Goal: Task Accomplishment & Management: Manage account settings

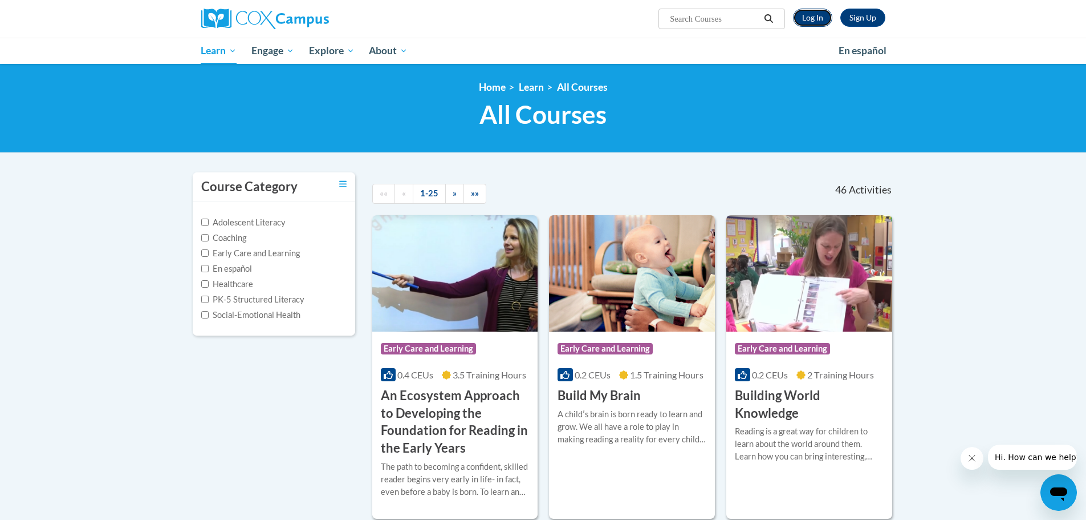
click at [808, 22] on link "Log In" at bounding box center [812, 18] width 39 height 18
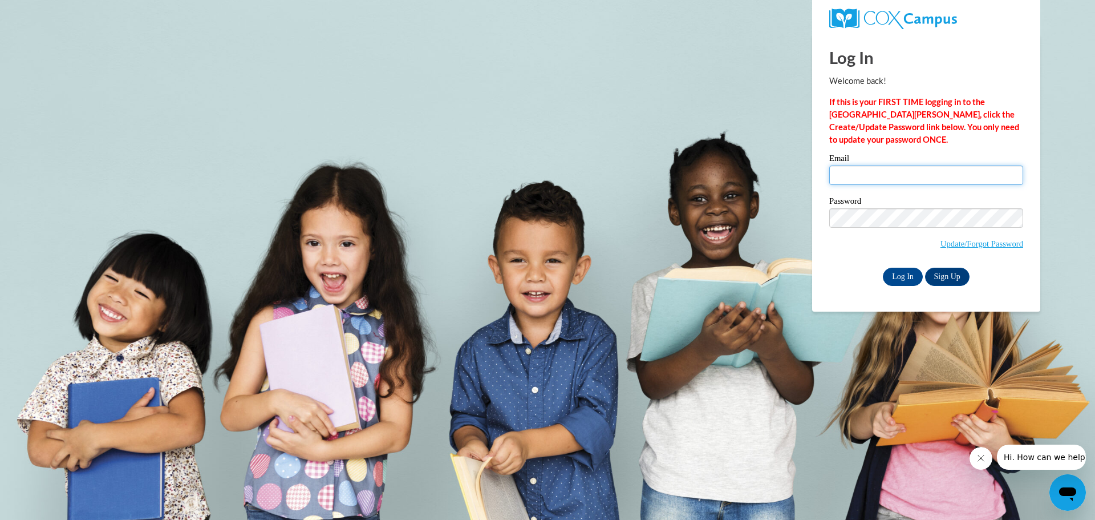
type input "[EMAIL_ADDRESS][DOMAIN_NAME]"
click at [902, 276] on input "Log In" at bounding box center [903, 276] width 40 height 18
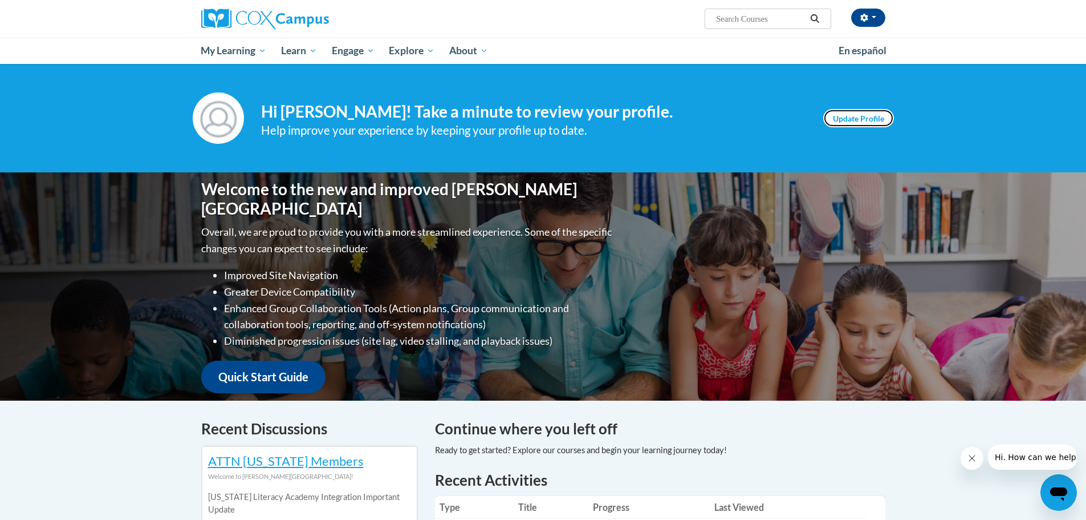
click at [859, 119] on link "Update Profile" at bounding box center [859, 118] width 71 height 18
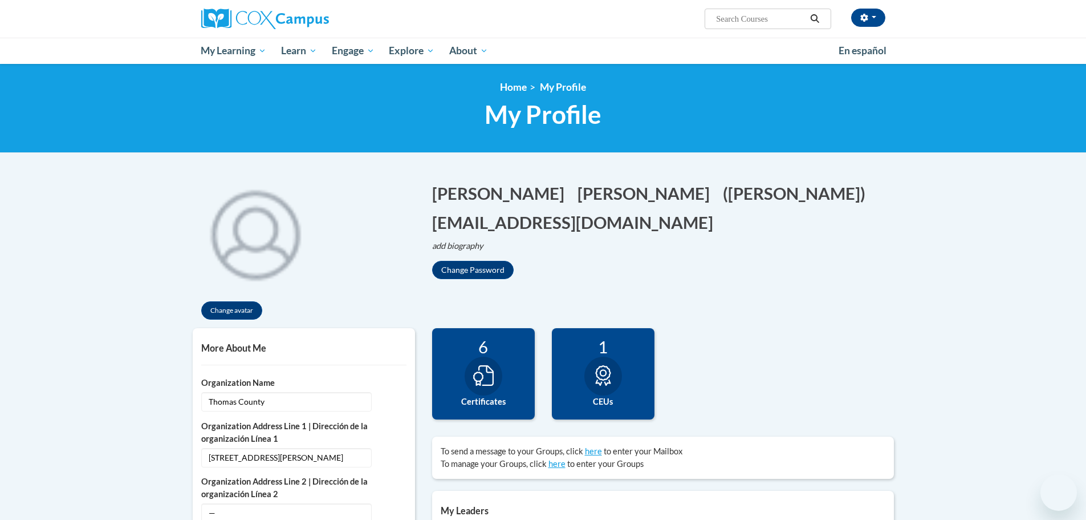
select select "MM/dd/yyyy"
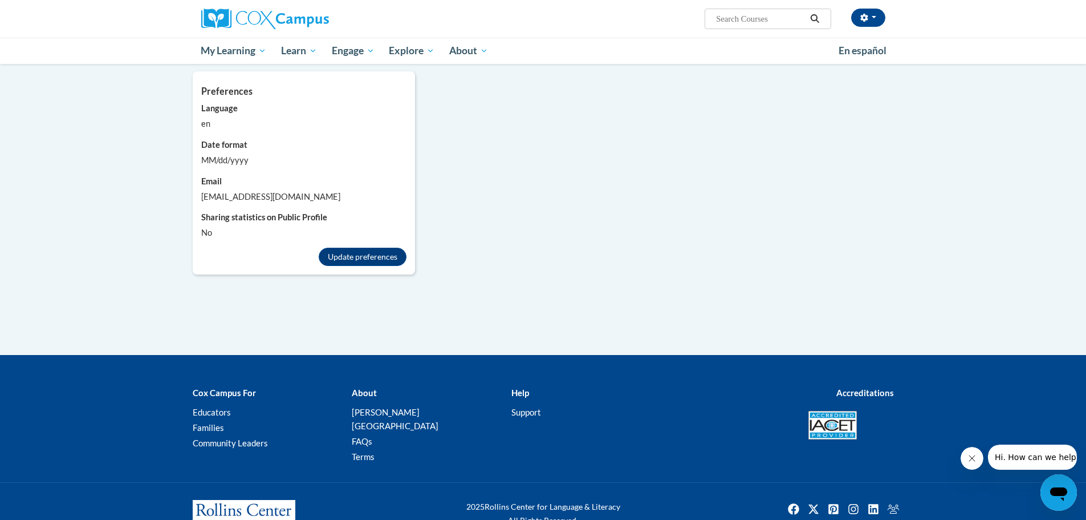
scroll to position [970, 0]
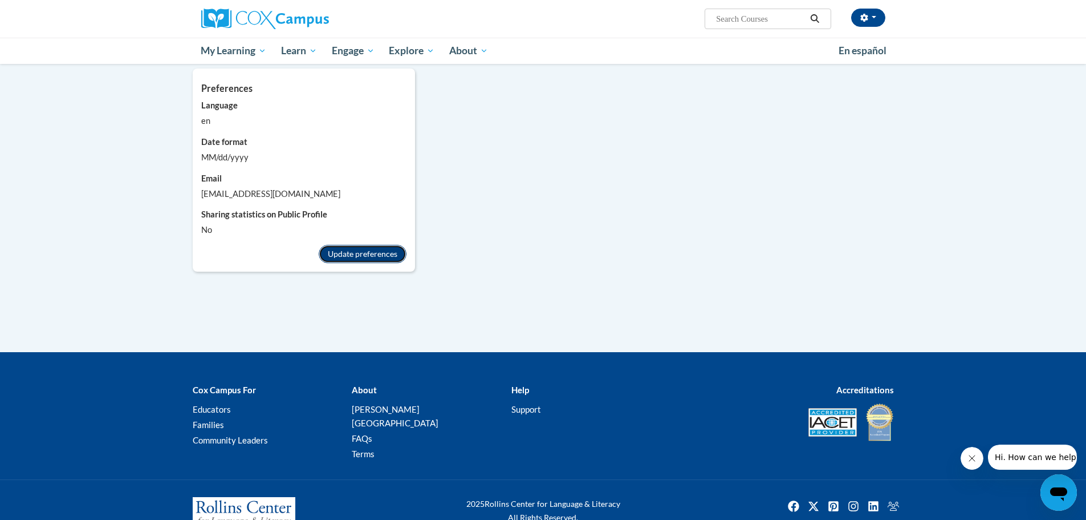
click at [383, 245] on button "Update preferences" at bounding box center [363, 254] width 88 height 18
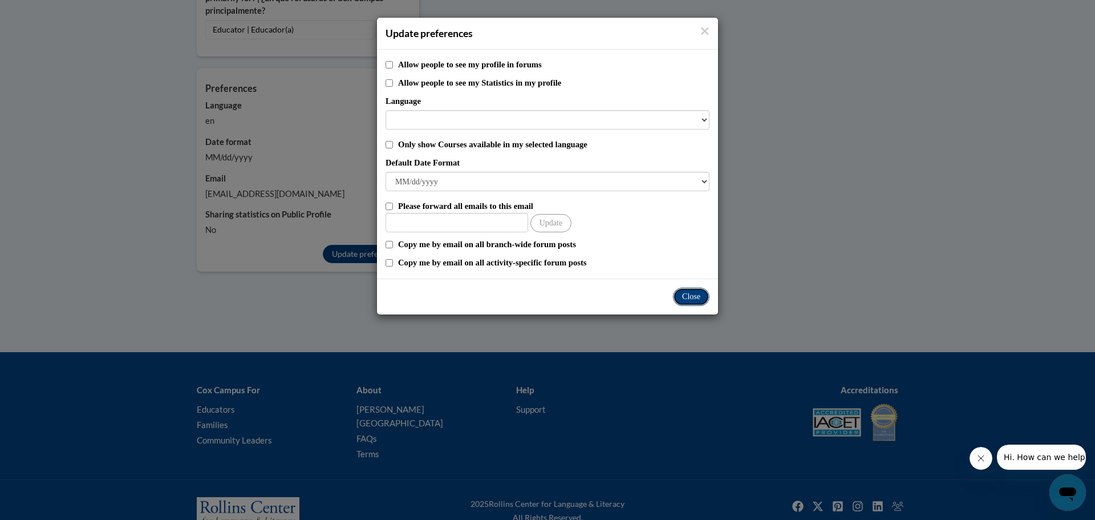
click at [681, 293] on button "Close" at bounding box center [691, 296] width 36 height 18
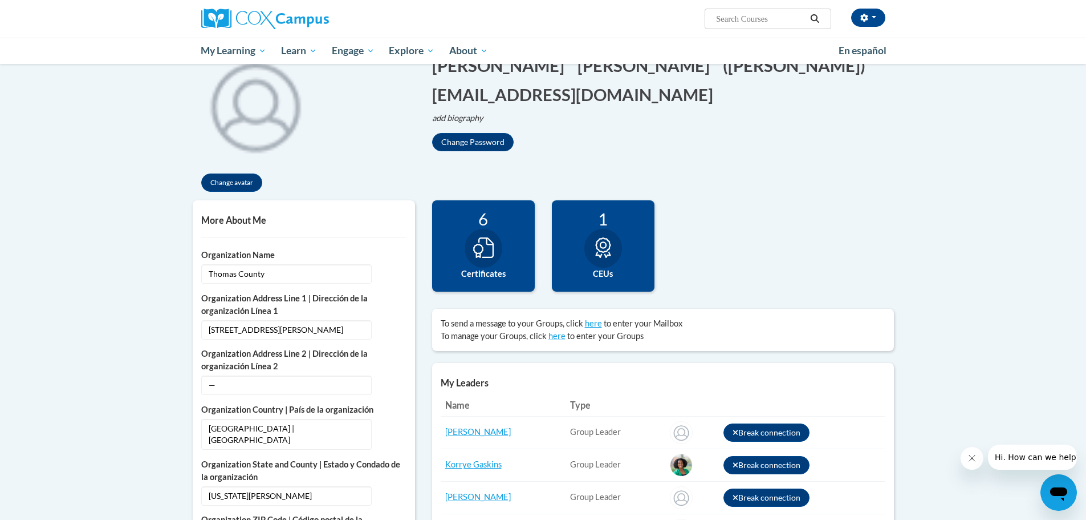
scroll to position [114, 0]
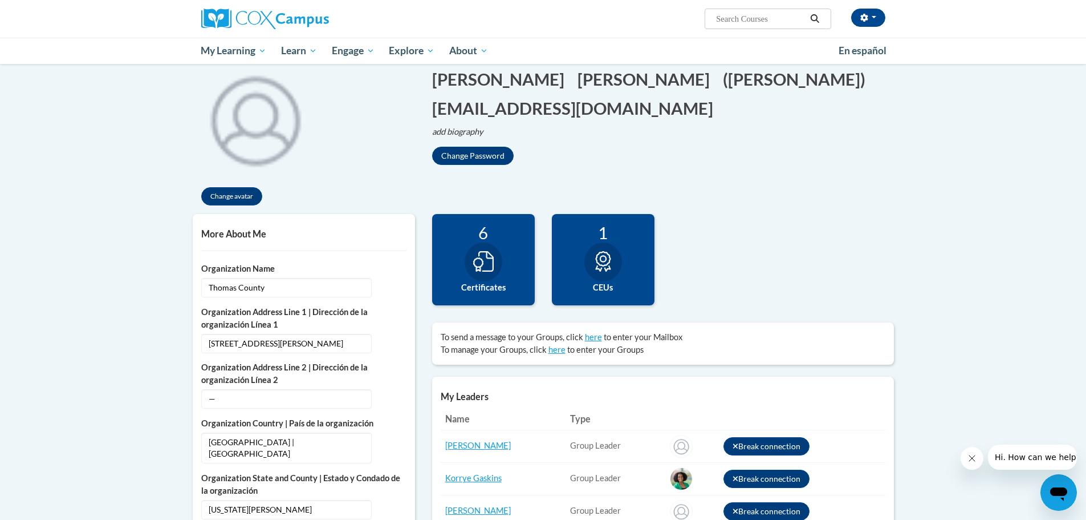
click at [506, 241] on div "6" at bounding box center [484, 232] width 86 height 20
click at [246, 196] on button "Change avatar" at bounding box center [231, 196] width 61 height 18
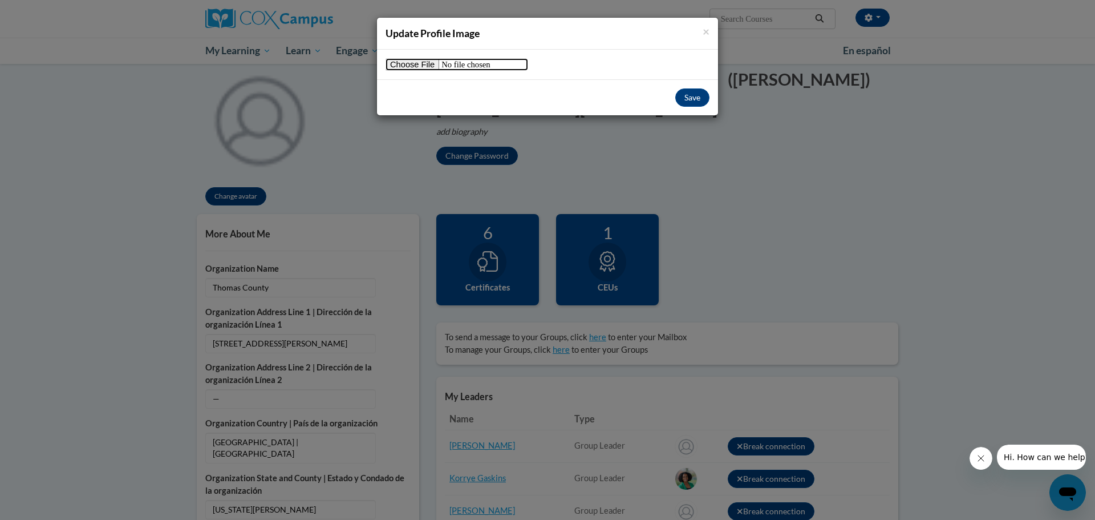
click at [420, 65] on input "file" at bounding box center [457, 64] width 143 height 13
click at [709, 33] on span "×" at bounding box center [706, 31] width 7 height 14
